Goal: Information Seeking & Learning: Learn about a topic

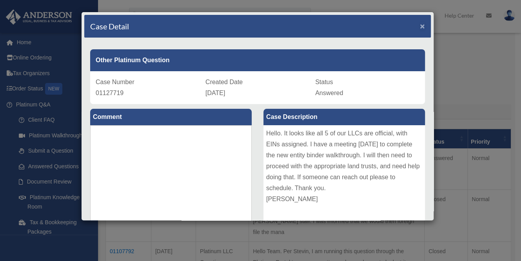
click at [420, 25] on span "×" at bounding box center [422, 26] width 5 height 9
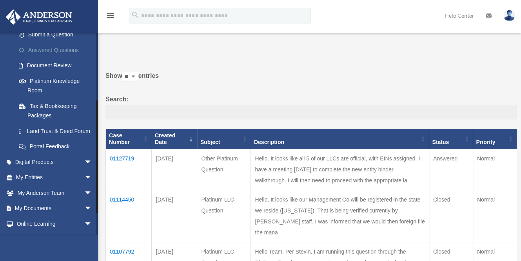
scroll to position [117, 0]
click at [84, 185] on span "arrow_drop_down" at bounding box center [92, 177] width 16 height 16
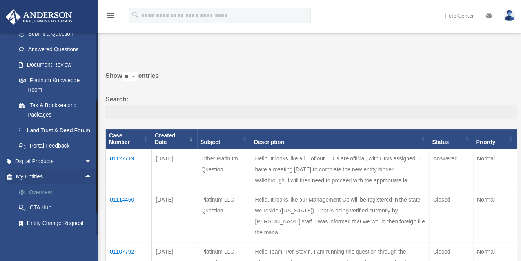
click at [63, 200] on link "Overview" at bounding box center [57, 193] width 93 height 16
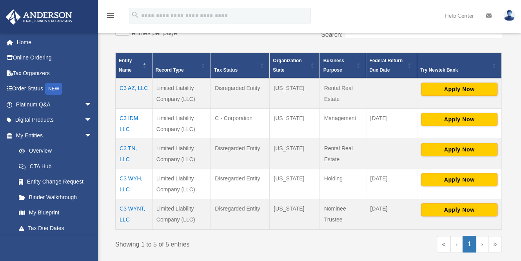
scroll to position [142, 0]
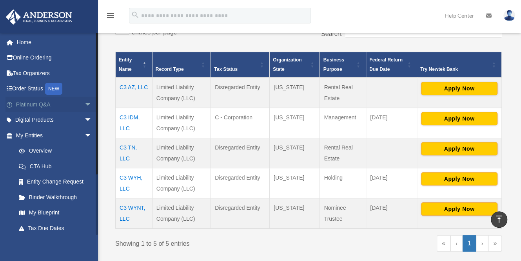
click at [59, 108] on link "Platinum Q&A arrow_drop_down" at bounding box center [54, 105] width 98 height 16
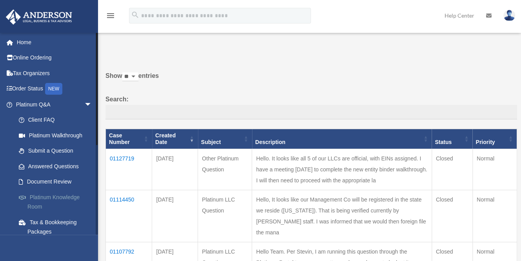
click at [55, 199] on link "Platinum Knowledge Room" at bounding box center [57, 202] width 93 height 25
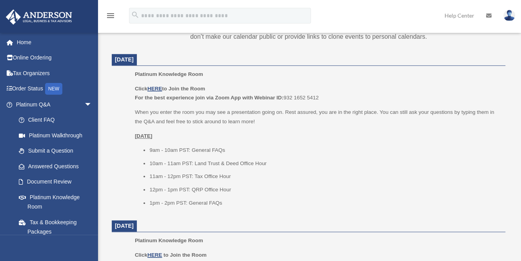
scroll to position [307, 0]
click at [156, 87] on u "HERE" at bounding box center [154, 89] width 15 height 6
